Goal: Find specific page/section: Find specific page/section

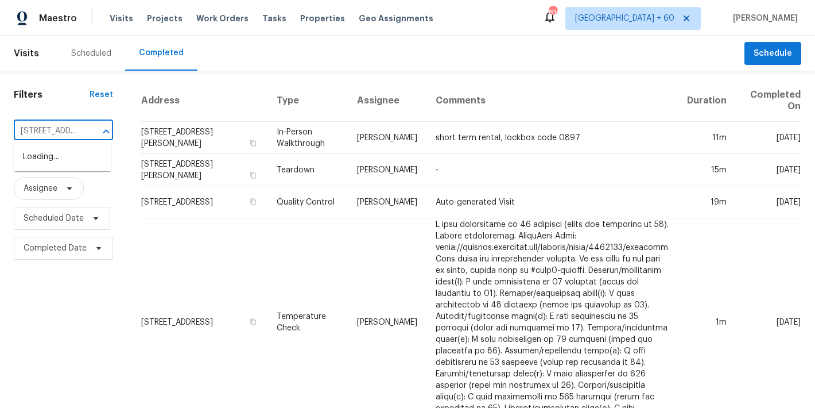
scroll to position [0, 91]
click at [72, 162] on li "[STREET_ADDRESS]" at bounding box center [63, 157] width 98 height 19
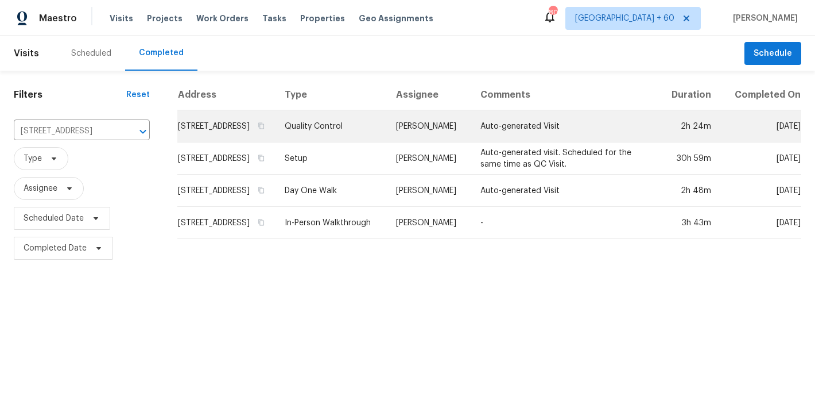
click at [197, 136] on td "[STREET_ADDRESS]" at bounding box center [226, 126] width 98 height 32
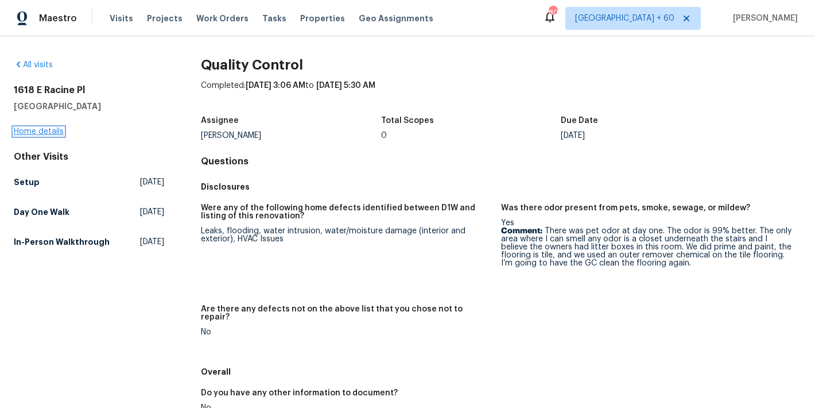
click at [55, 132] on link "Home details" at bounding box center [39, 131] width 50 height 8
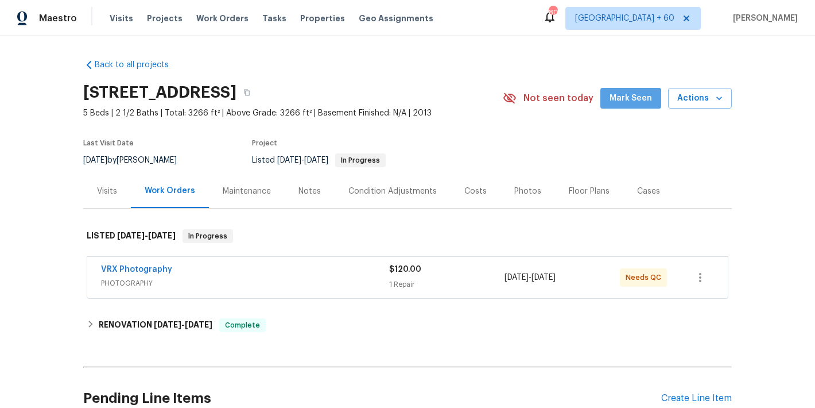
click at [632, 98] on span "Mark Seen" at bounding box center [631, 98] width 42 height 14
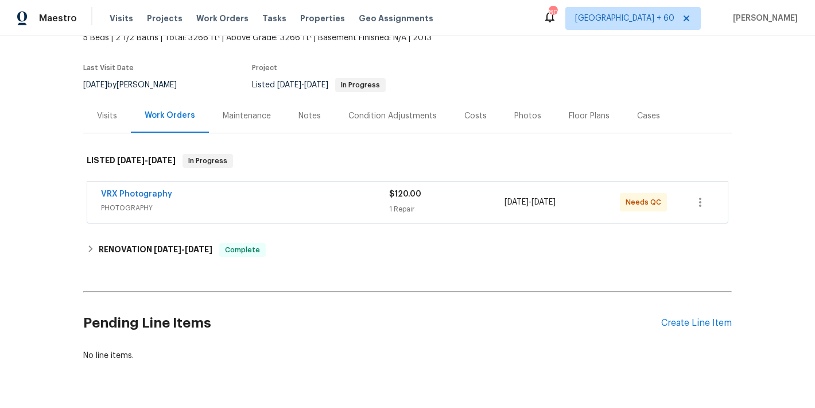
scroll to position [115, 0]
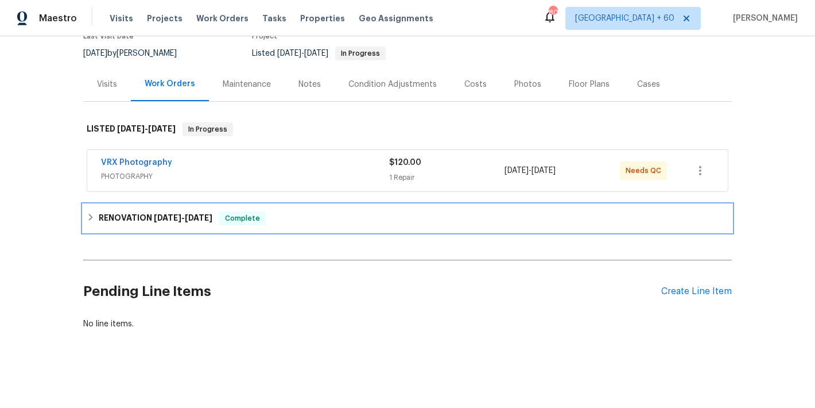
click at [198, 214] on span "[DATE]" at bounding box center [199, 218] width 28 height 8
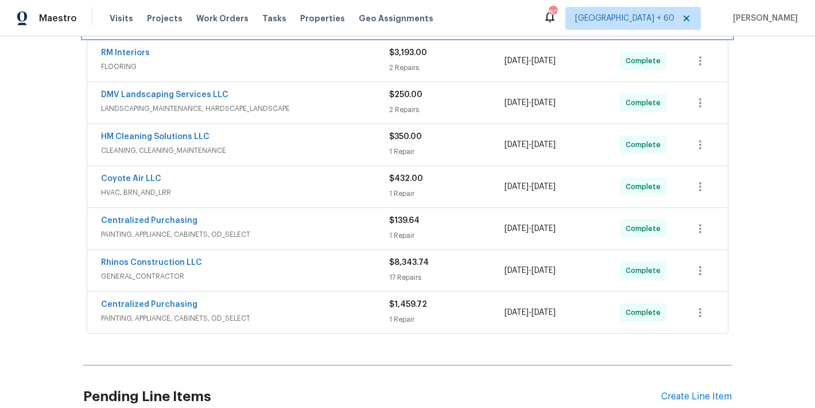
scroll to position [312, 0]
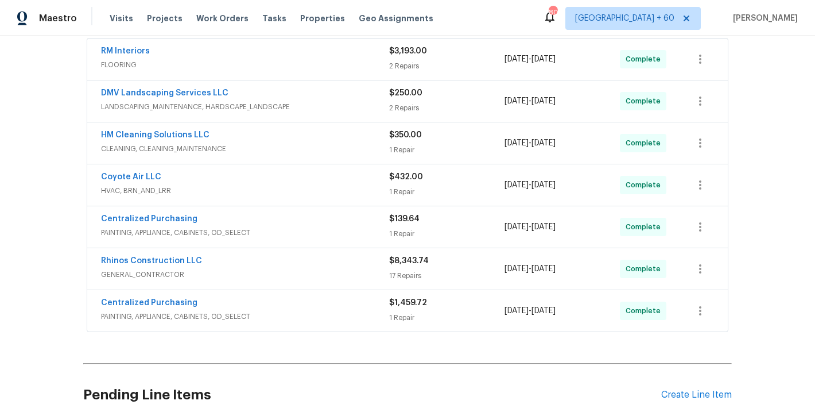
click at [330, 261] on div "Rhinos Construction LLC" at bounding box center [245, 262] width 288 height 14
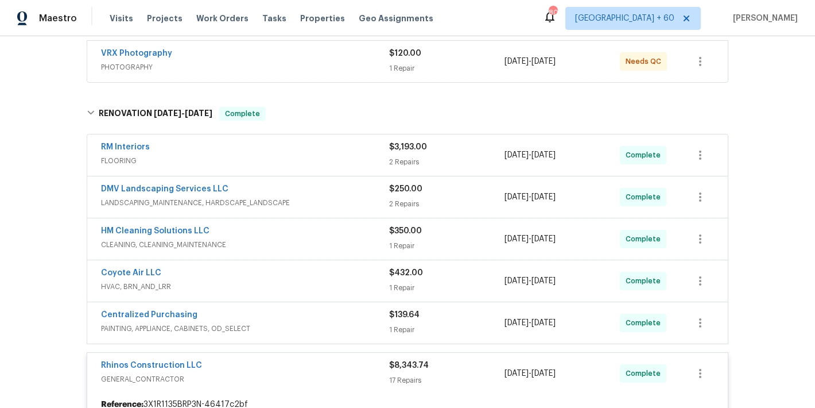
scroll to position [220, 0]
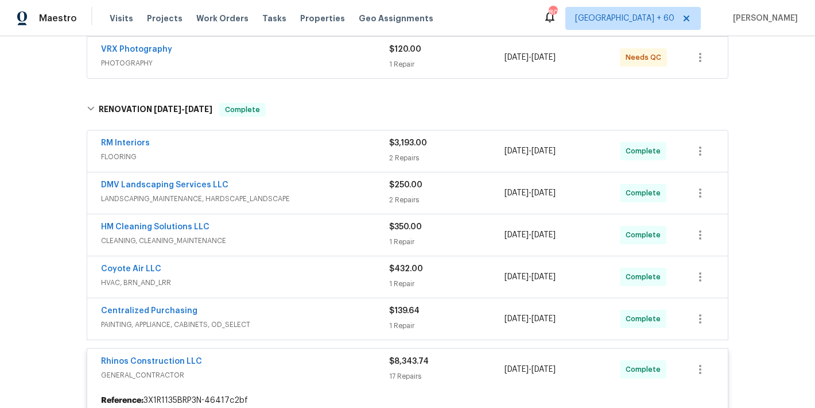
click at [313, 147] on div "RM Interiors" at bounding box center [245, 144] width 288 height 14
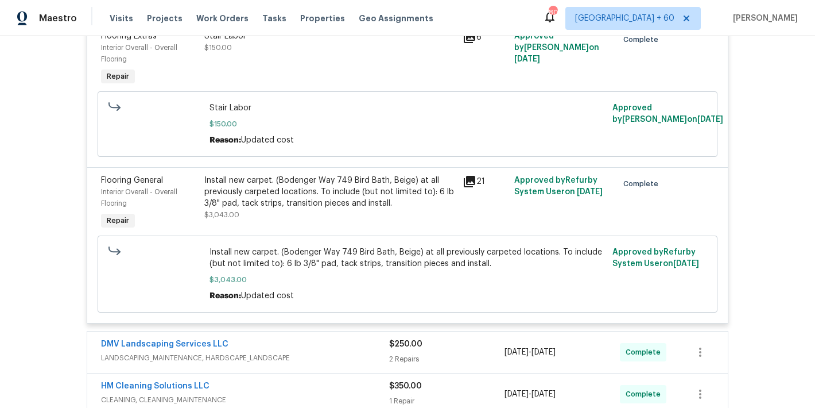
scroll to position [407, 0]
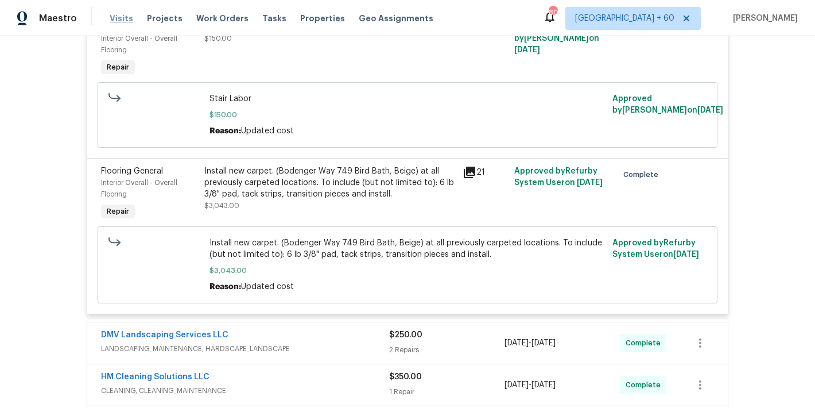
click at [125, 17] on span "Visits" at bounding box center [122, 18] width 24 height 11
